Goal: Information Seeking & Learning: Learn about a topic

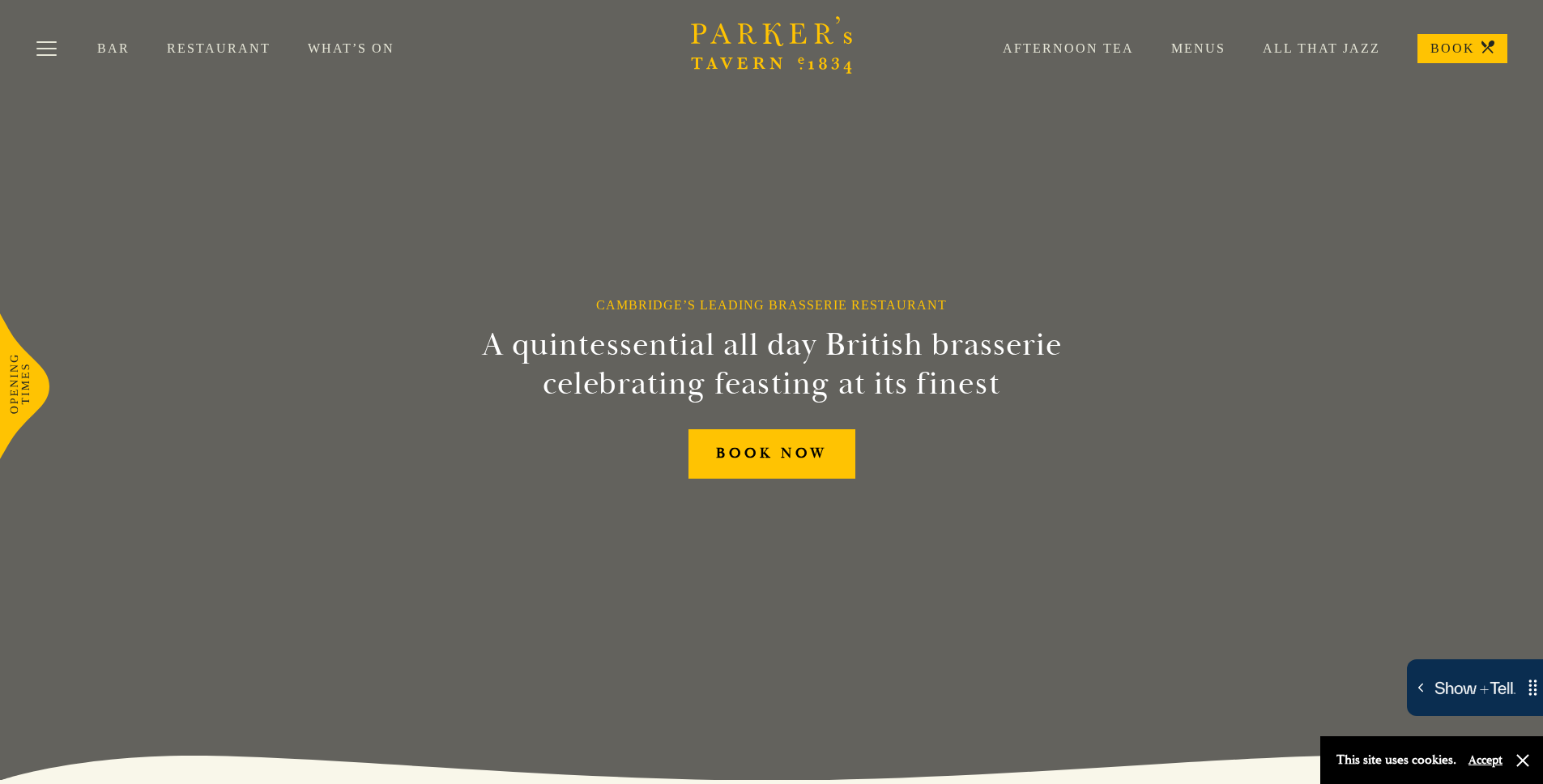
click at [1204, 56] on div "Afternoon Tea Menus All That Jazz BOOK" at bounding box center [1236, 48] width 542 height 29
click at [1207, 49] on link "Menus" at bounding box center [1180, 49] width 92 height 16
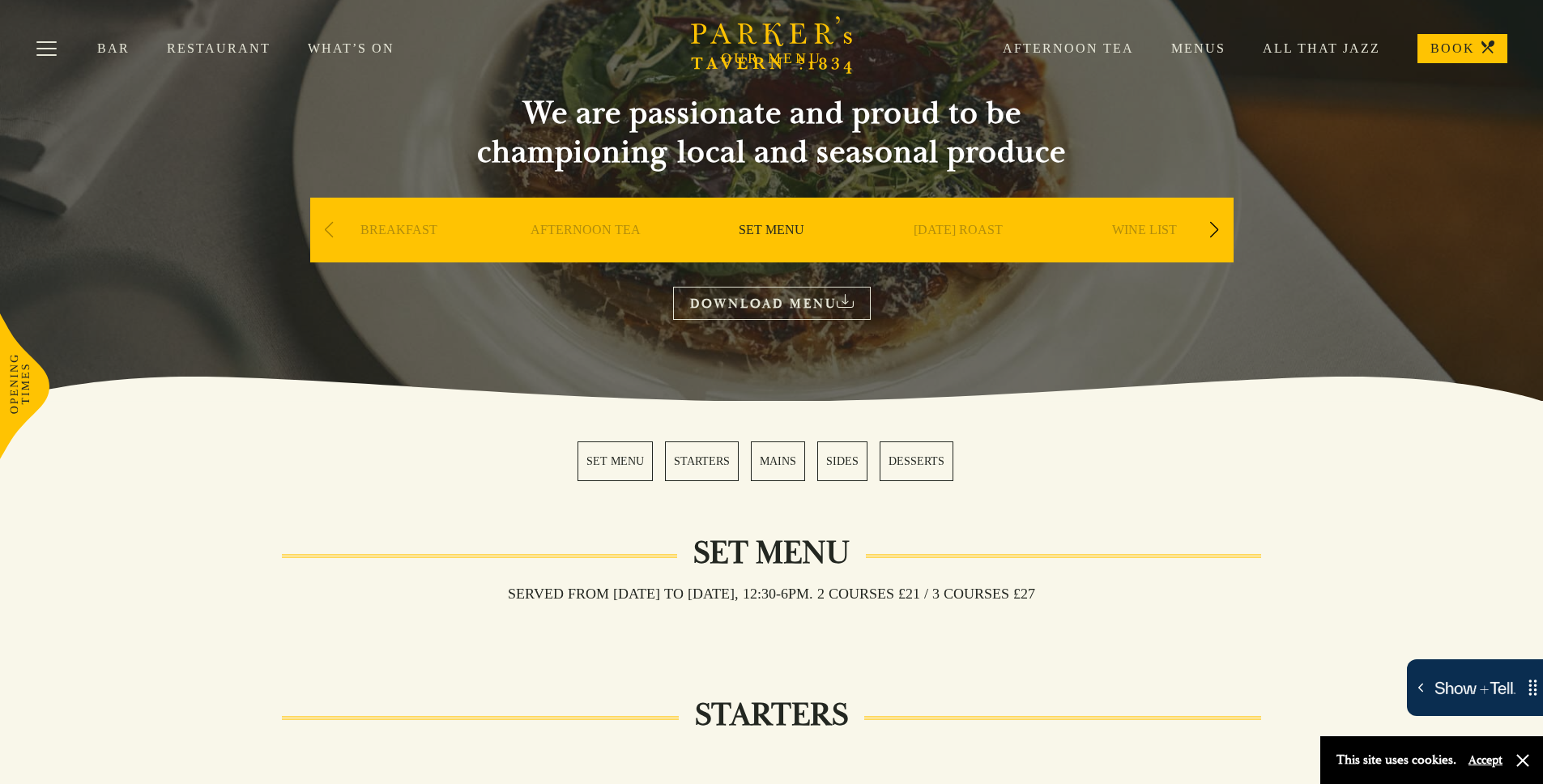
scroll to position [63, 0]
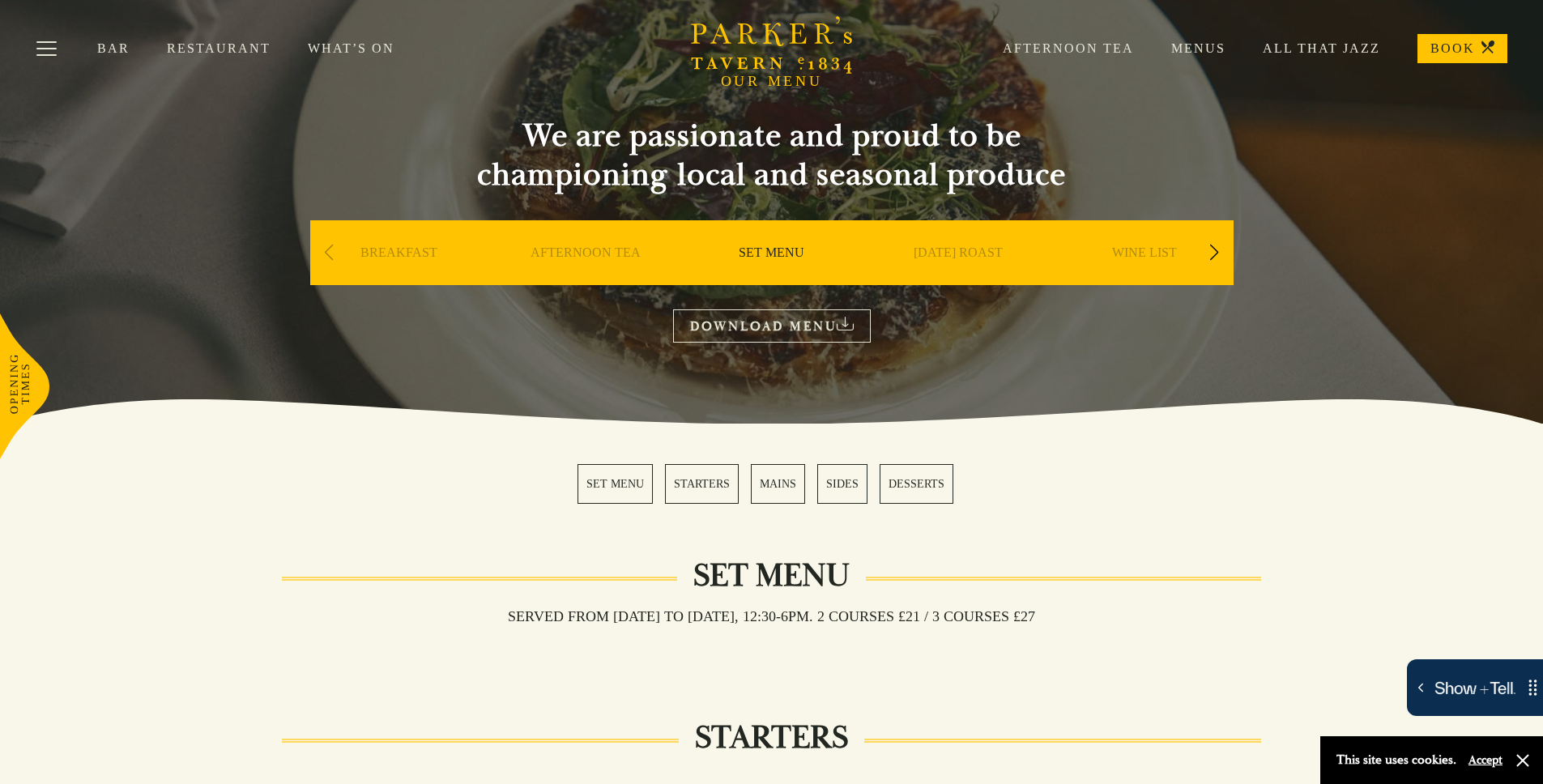
click at [402, 253] on link "BREAKFAST" at bounding box center [399, 276] width 77 height 65
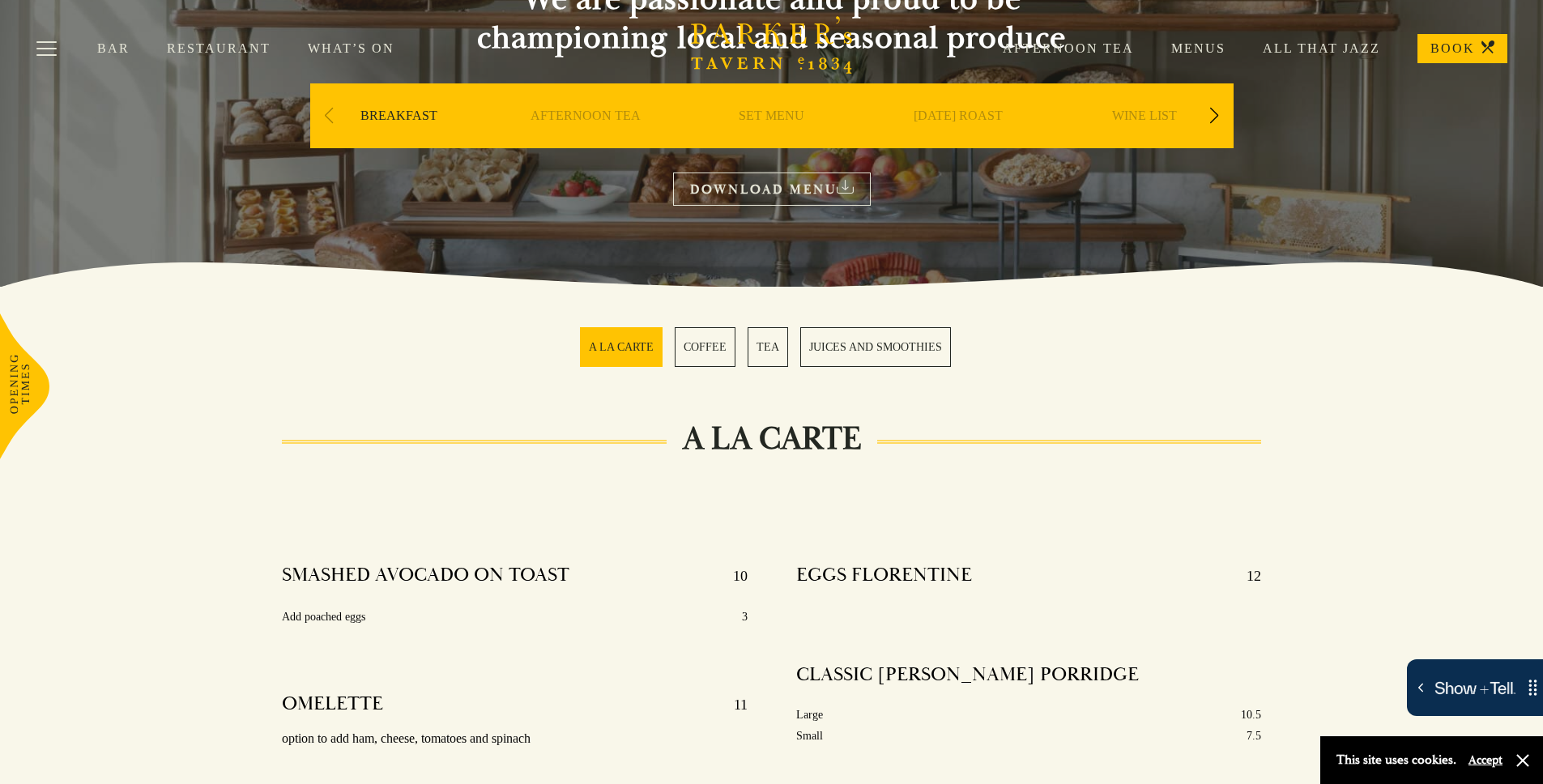
click at [709, 346] on link "COFFEE" at bounding box center [704, 347] width 61 height 40
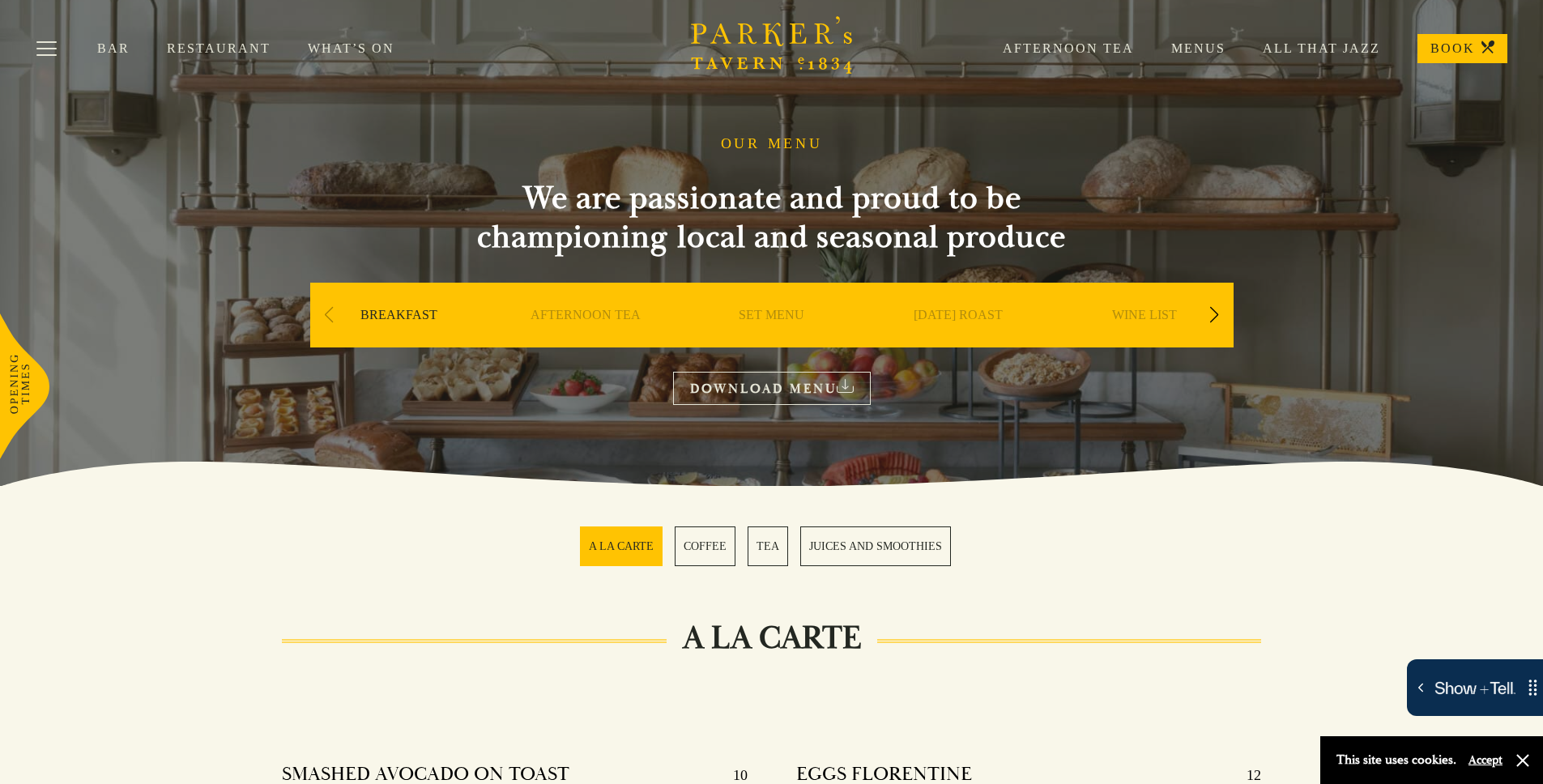
click at [1196, 48] on link "Menus" at bounding box center [1180, 49] width 92 height 16
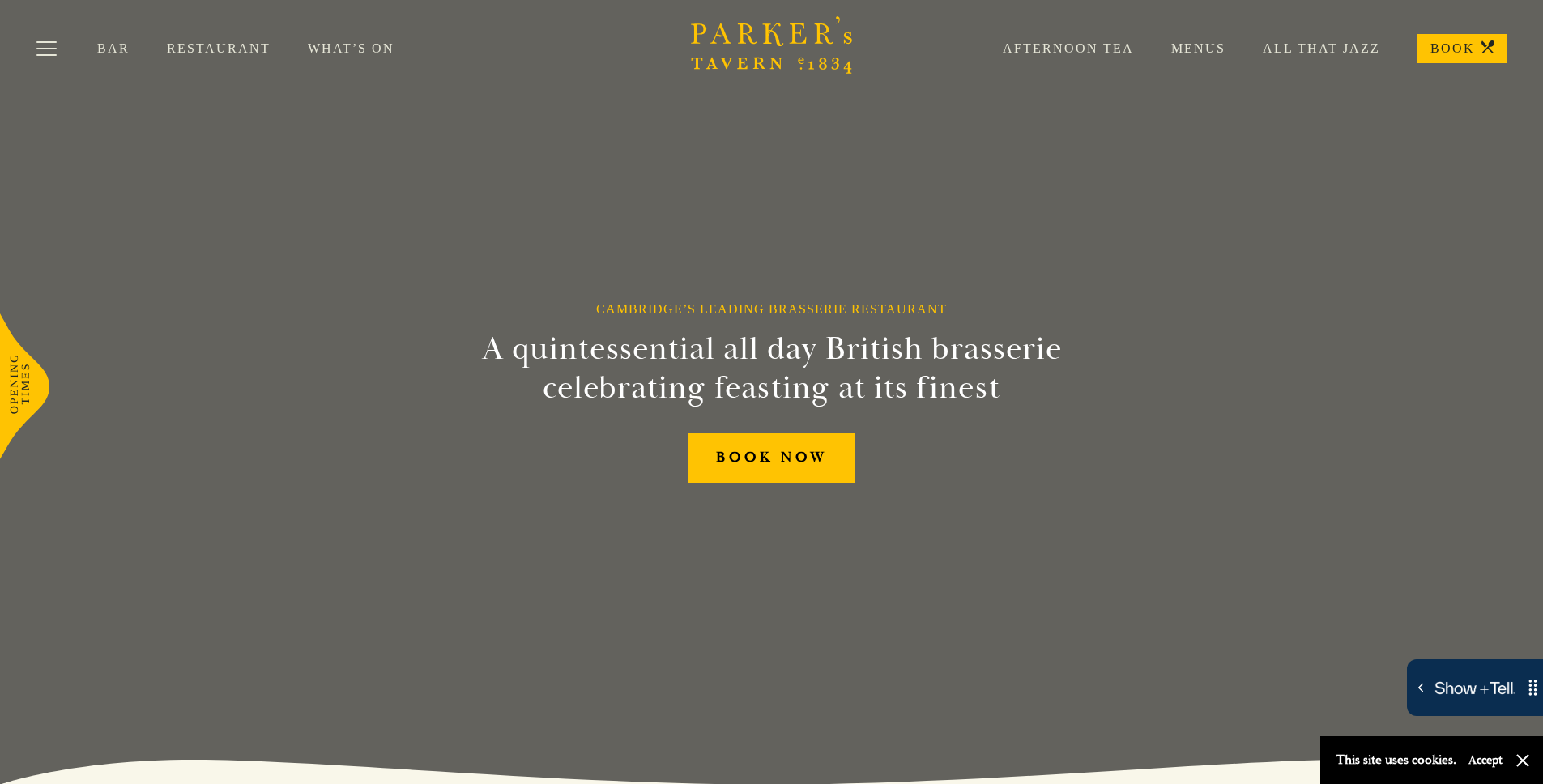
click at [1198, 48] on link "Menus" at bounding box center [1180, 49] width 92 height 16
click at [1203, 48] on link "Menus" at bounding box center [1180, 49] width 92 height 16
click at [1188, 47] on link "Menus" at bounding box center [1180, 49] width 92 height 16
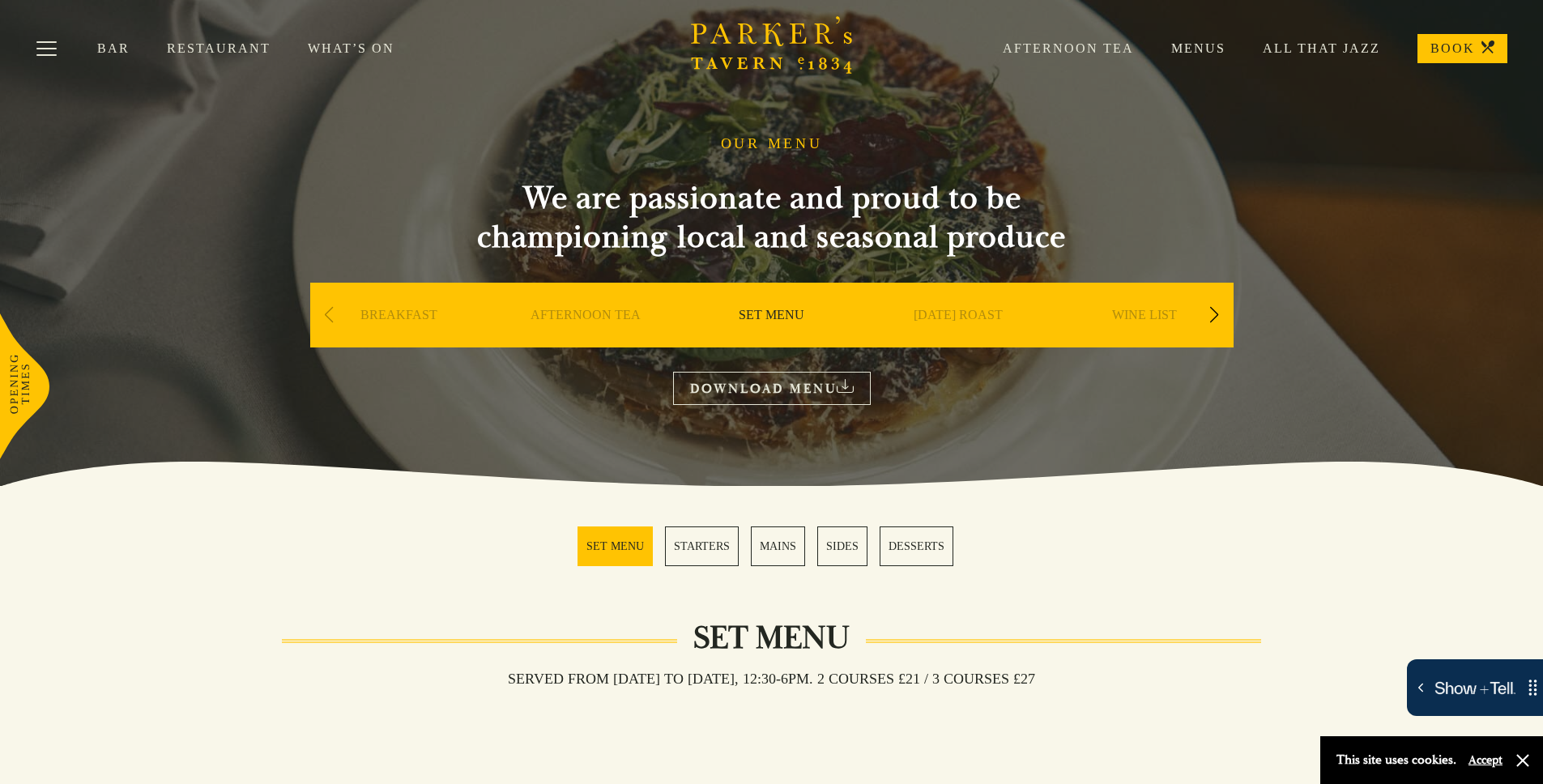
click at [597, 317] on link "AFTERNOON TEA" at bounding box center [585, 339] width 110 height 65
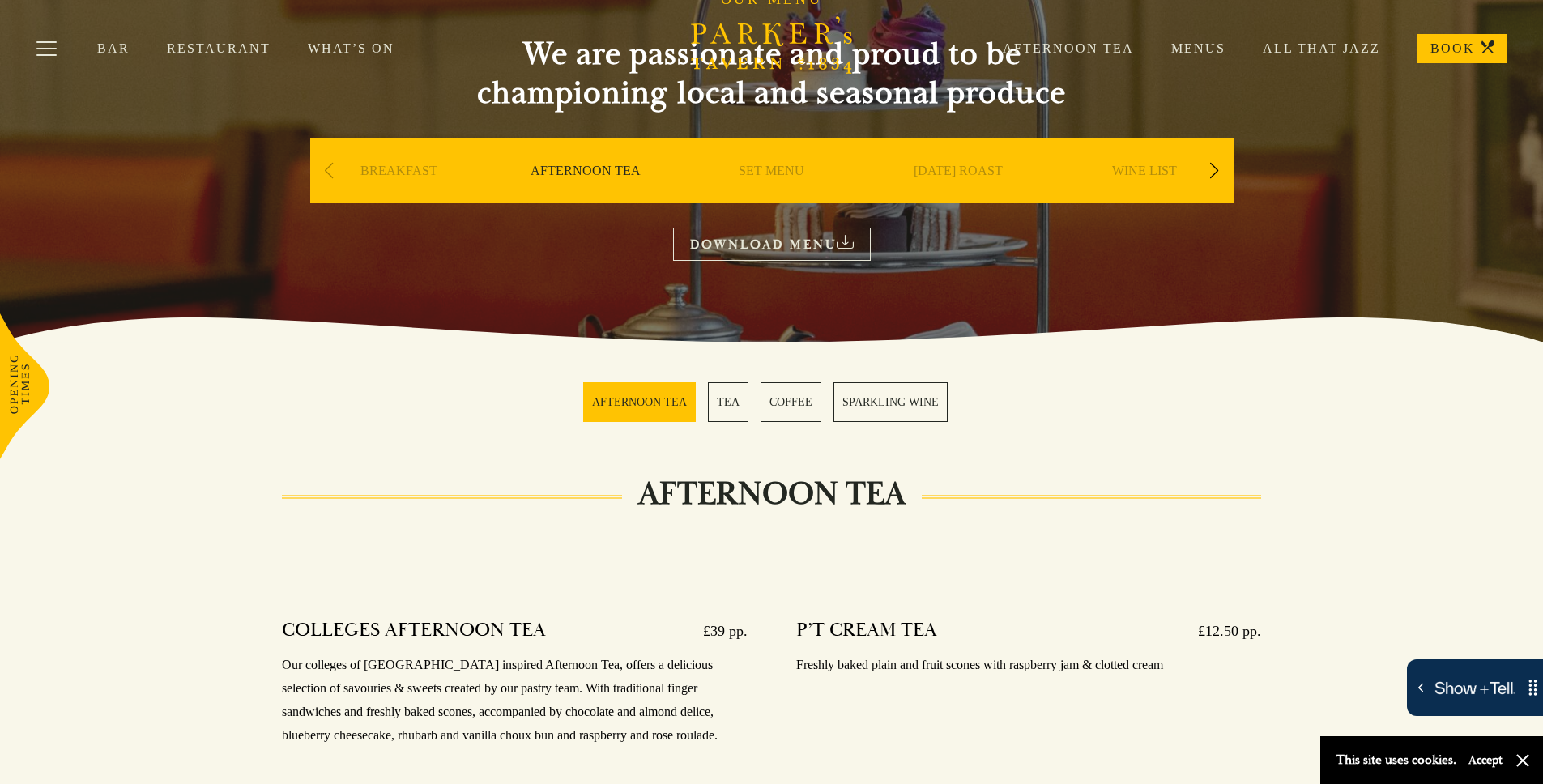
scroll to position [78, 0]
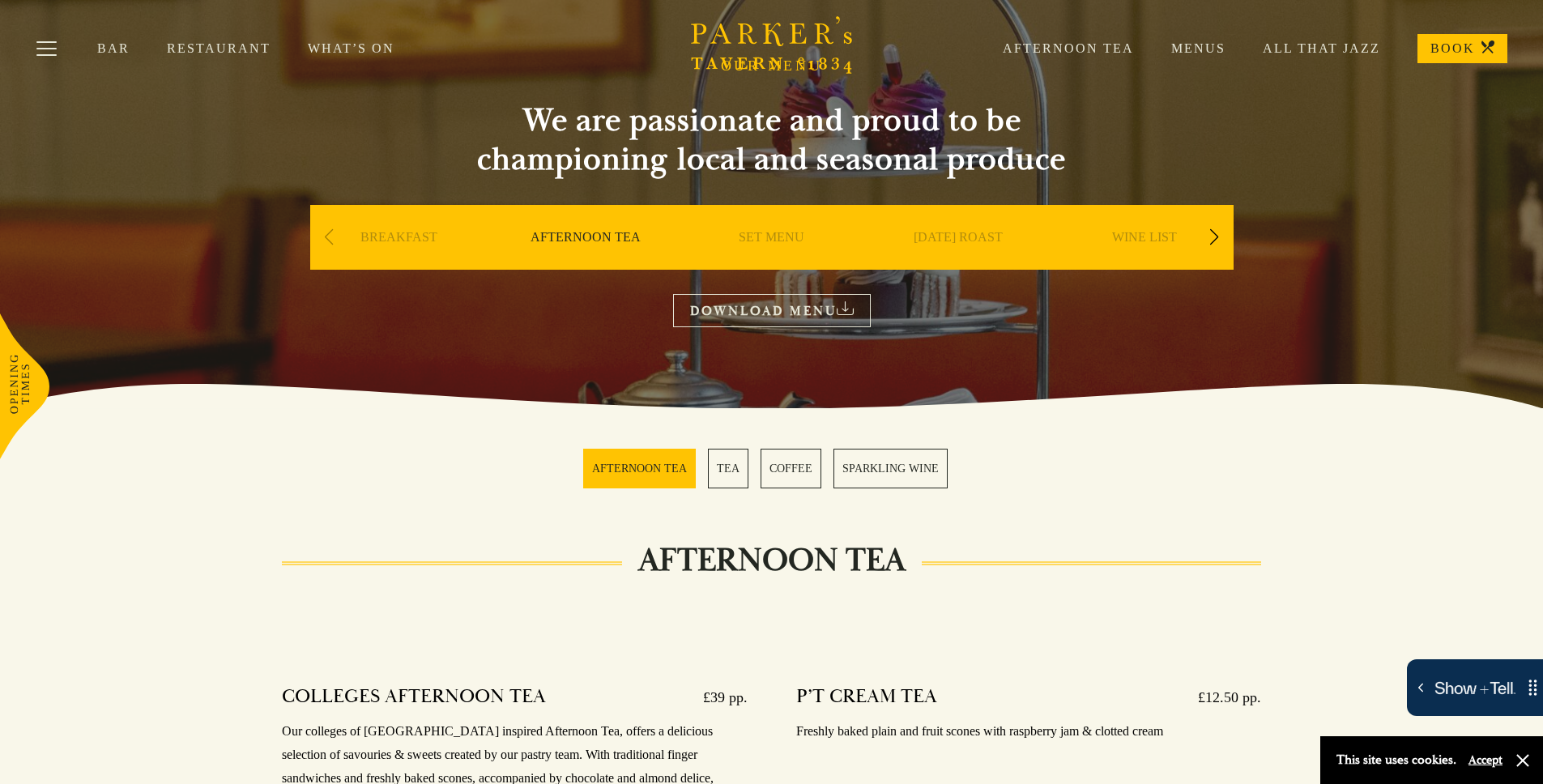
click at [793, 302] on link "DOWNLOAD MENU" at bounding box center [772, 311] width 197 height 34
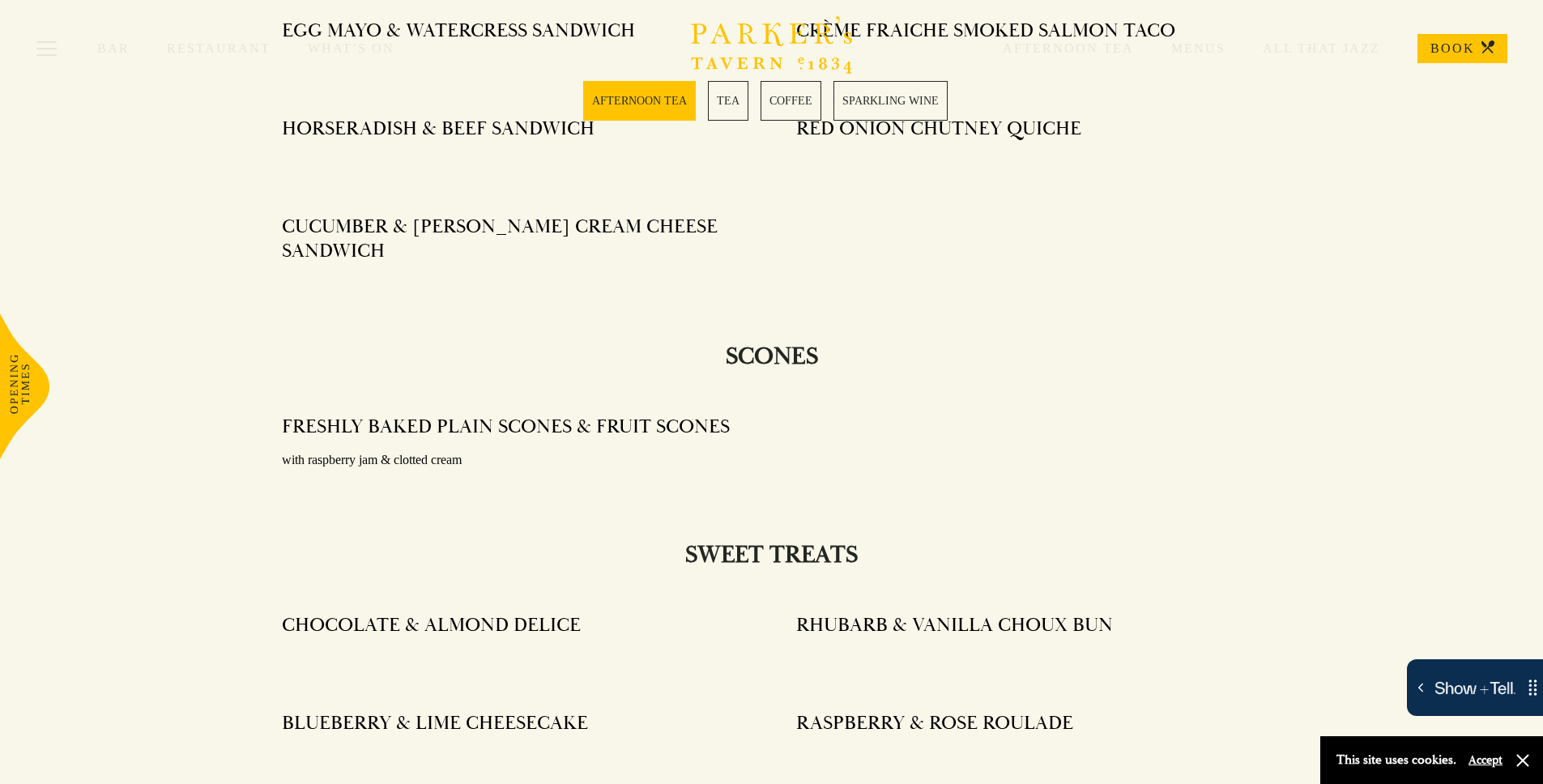
scroll to position [1054, 0]
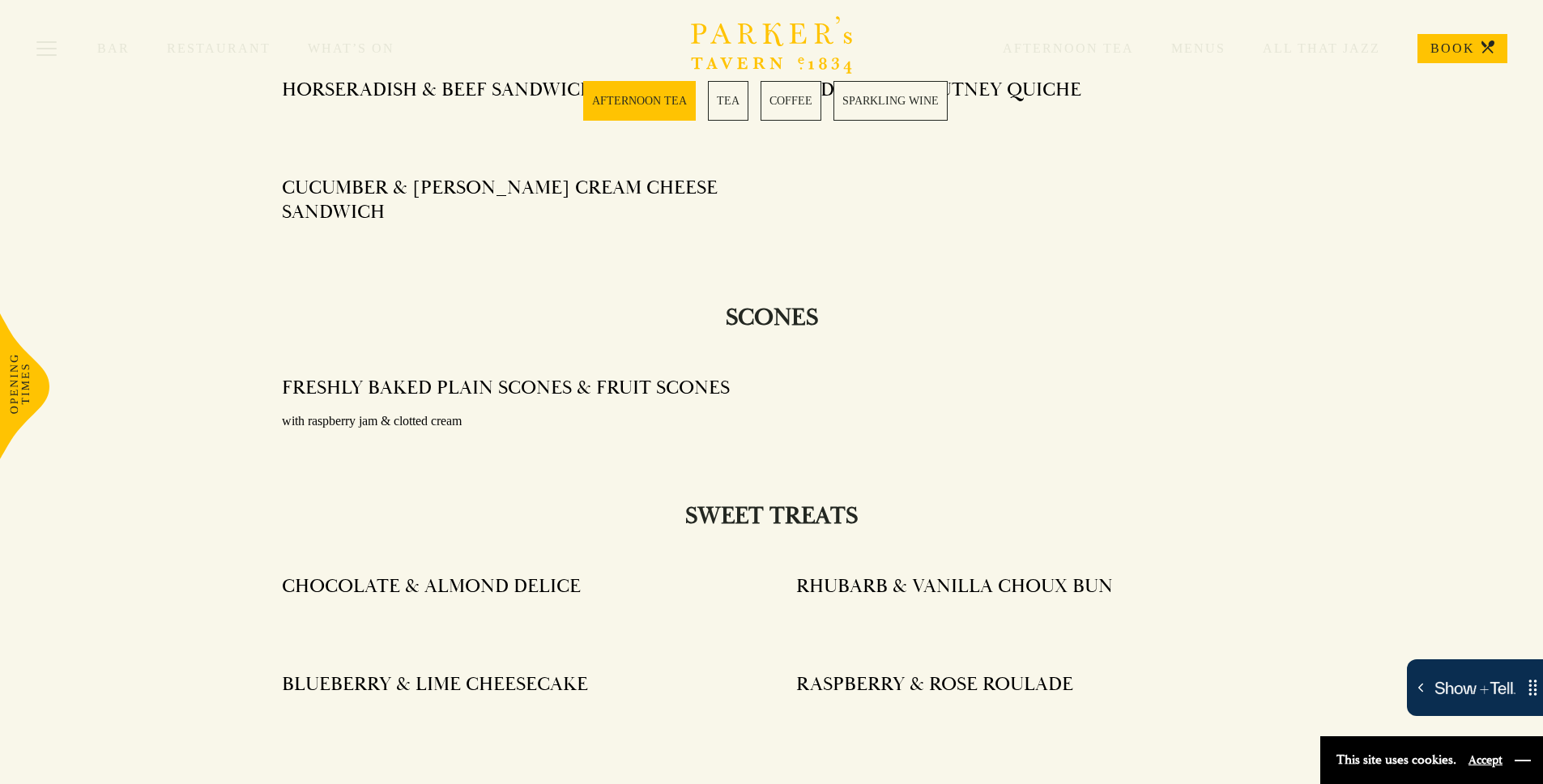
click at [1525, 759] on button "button" at bounding box center [1523, 760] width 16 height 16
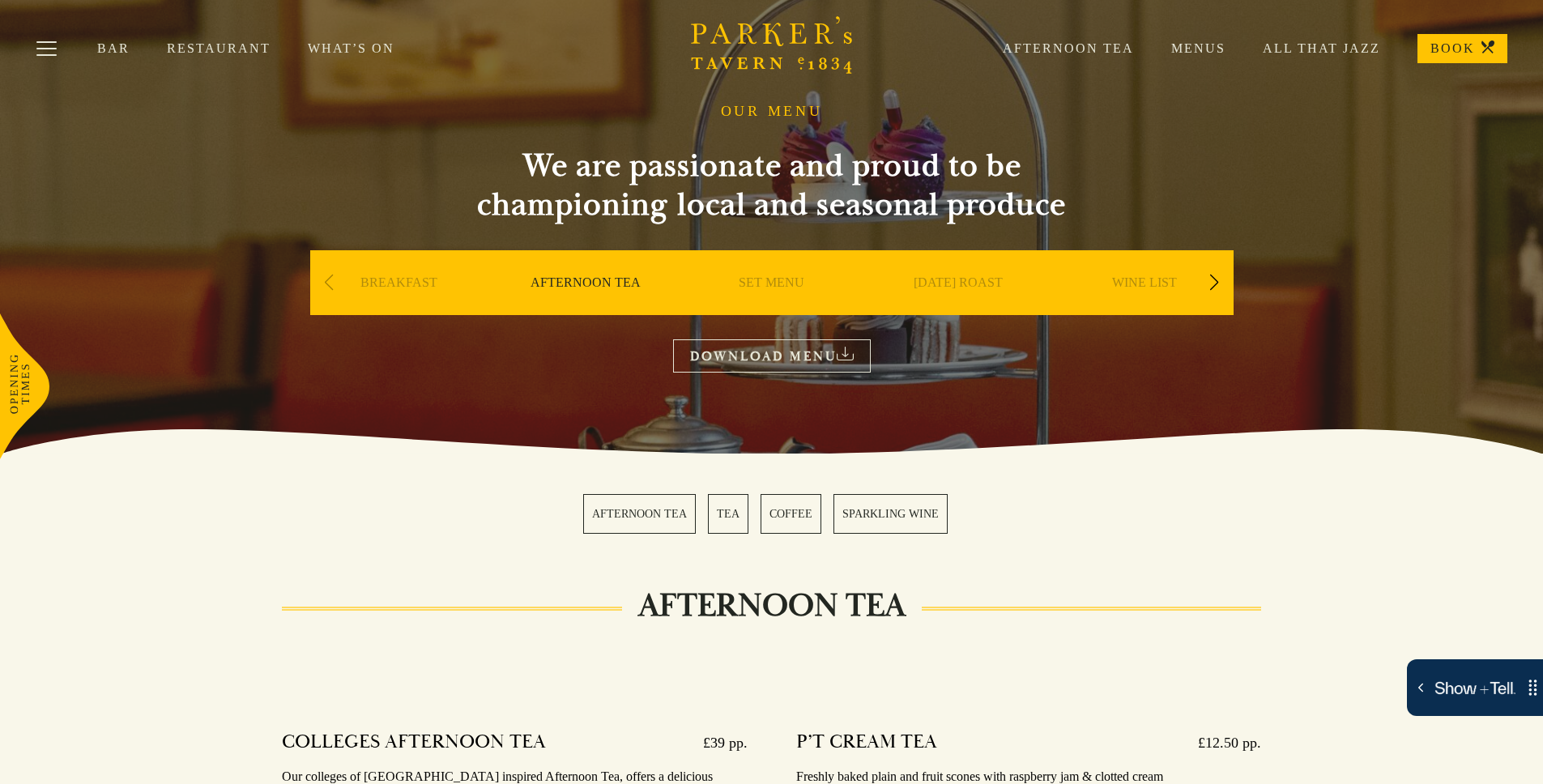
scroll to position [0, 0]
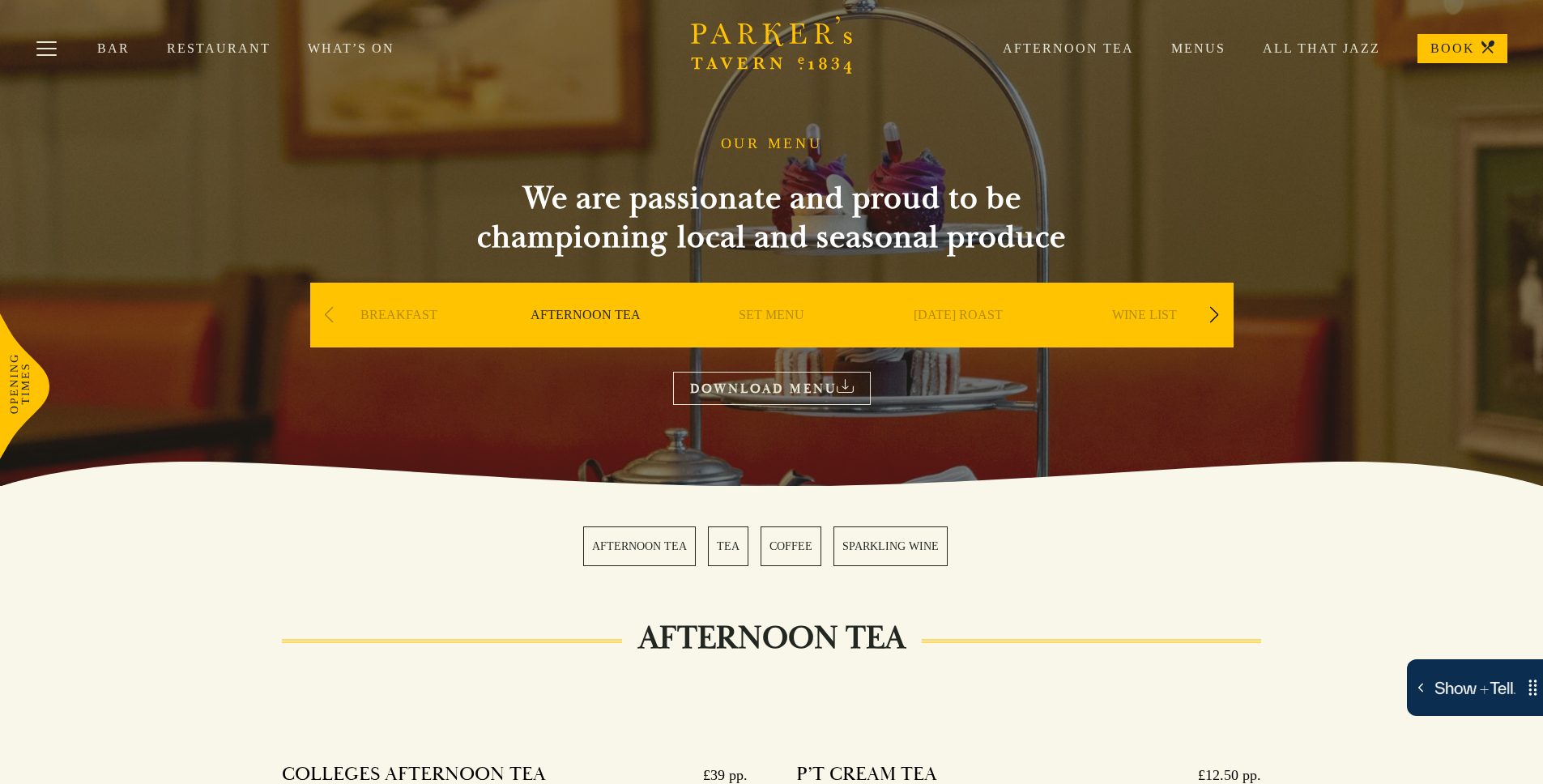
click at [1369, 419] on section "OUR MENU We are passionate and proud to be championing local and seasonal produ…" at bounding box center [772, 243] width 1543 height 486
click at [306, 318] on div "OUR MENU We are passionate and proud to be championing local and seasonal produ…" at bounding box center [772, 270] width 972 height 270
click at [332, 313] on div "Previous slide" at bounding box center [329, 314] width 22 height 35
click at [376, 319] on link "BREAKFAST" at bounding box center [399, 339] width 77 height 65
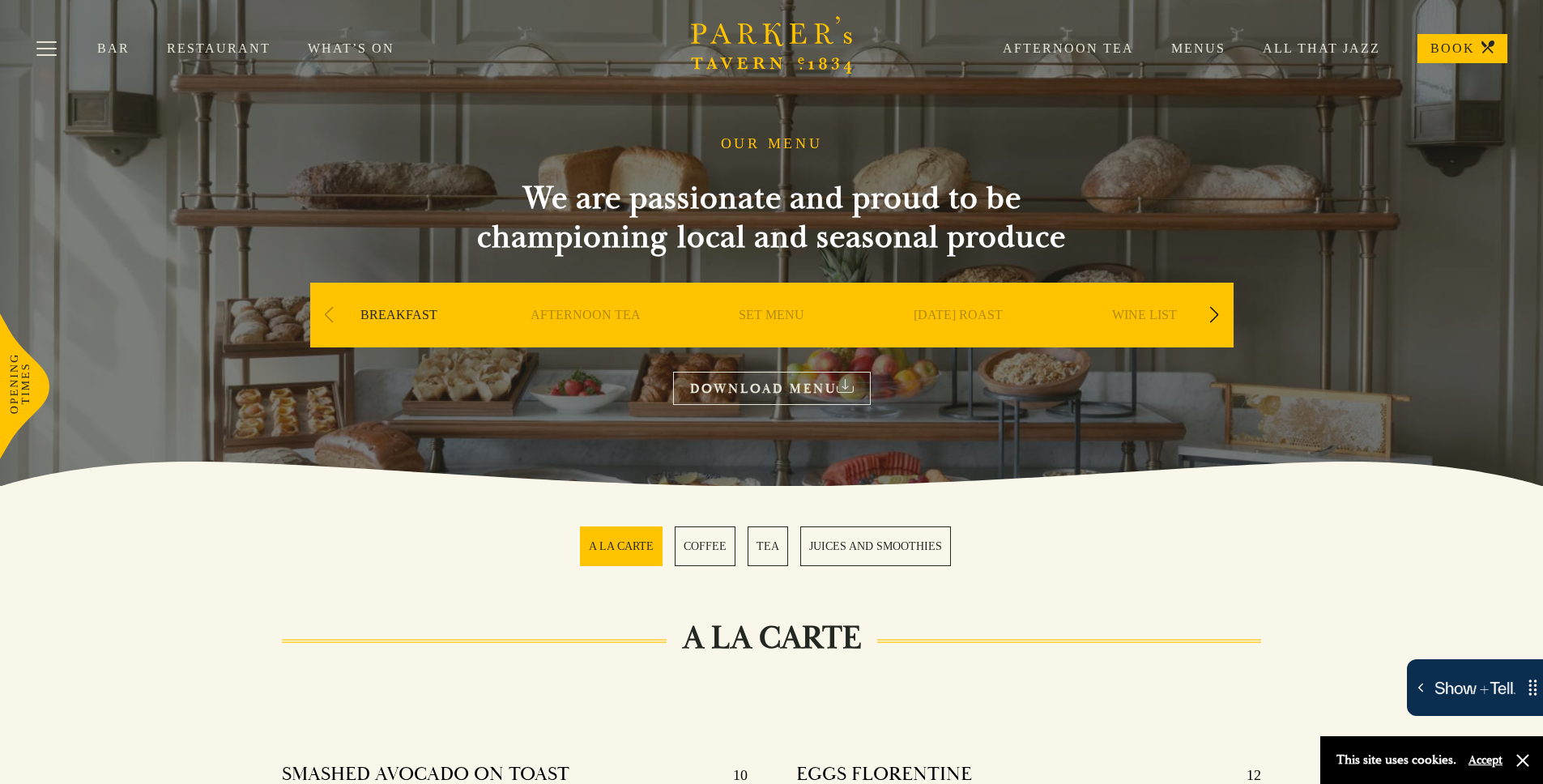
click at [763, 317] on link "SET MENU" at bounding box center [772, 339] width 65 height 65
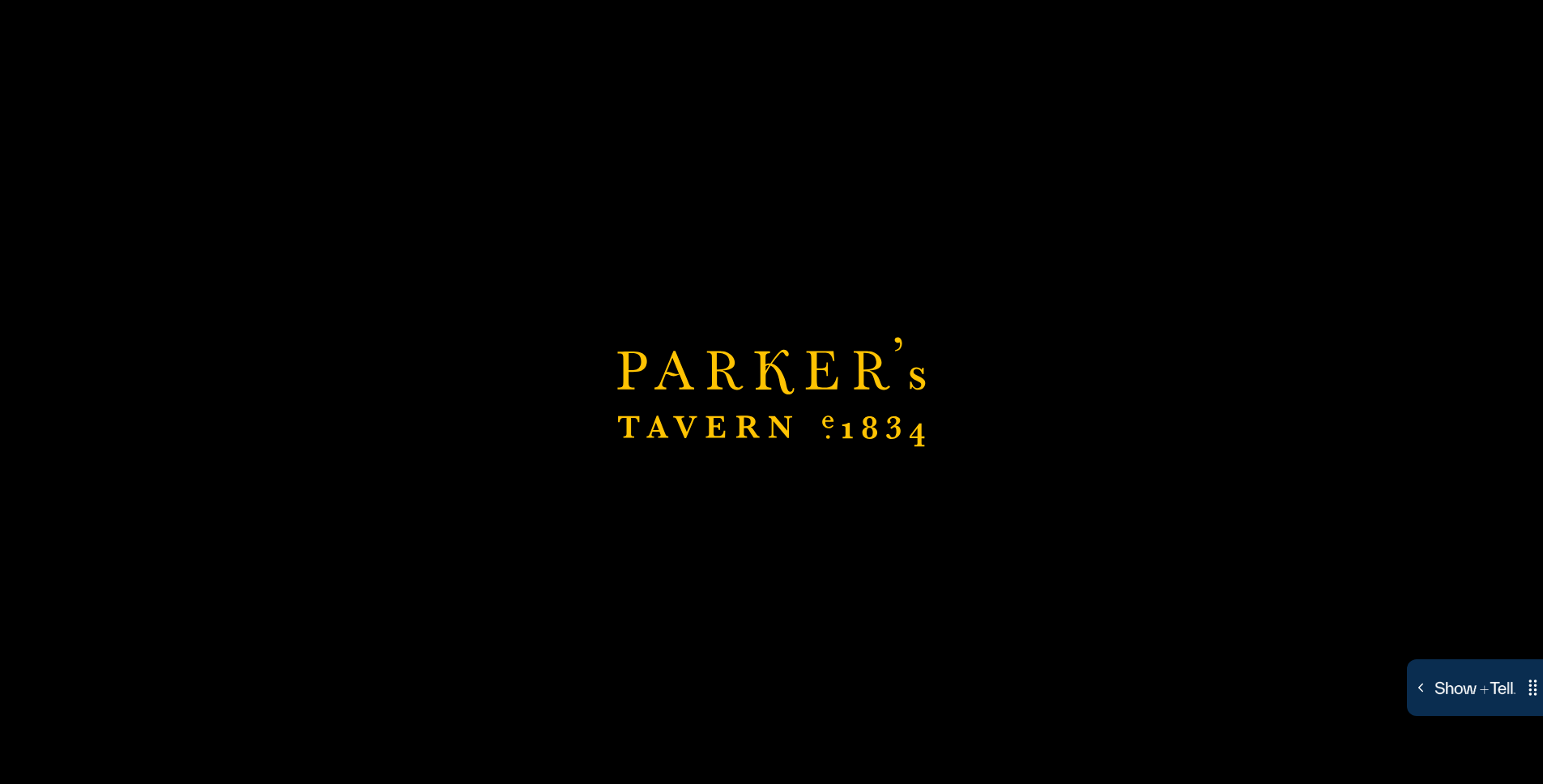
scroll to position [11, 0]
